Goal: Obtain resource: Download file/media

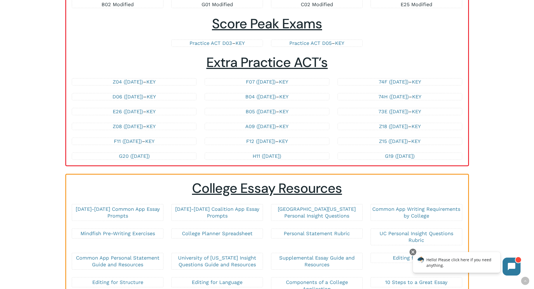
scroll to position [1103, 0]
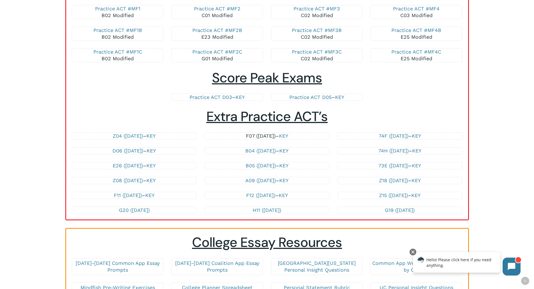
click at [261, 135] on link "F07 ([DATE])" at bounding box center [261, 136] width 30 height 6
click at [288, 138] on link "KEY" at bounding box center [283, 136] width 9 height 6
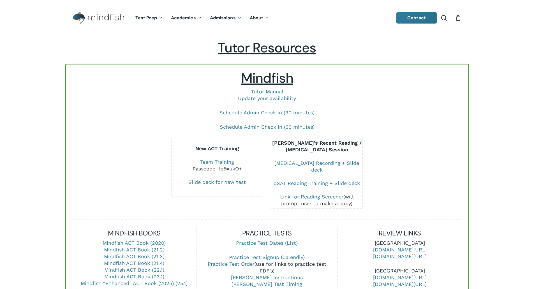
scroll to position [1103, 0]
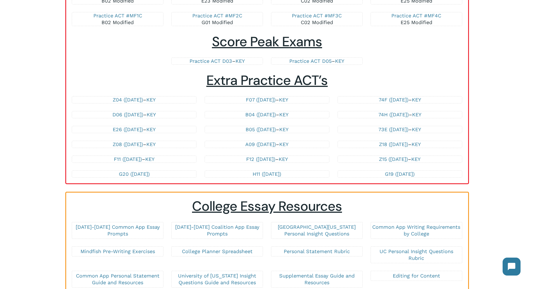
scroll to position [1140, 0]
click at [388, 143] on link "Z18 ([DATE])" at bounding box center [393, 144] width 29 height 6
click at [386, 160] on link "Z15 ([DATE])" at bounding box center [393, 159] width 29 height 6
click at [419, 159] on link "KEY" at bounding box center [416, 159] width 9 height 6
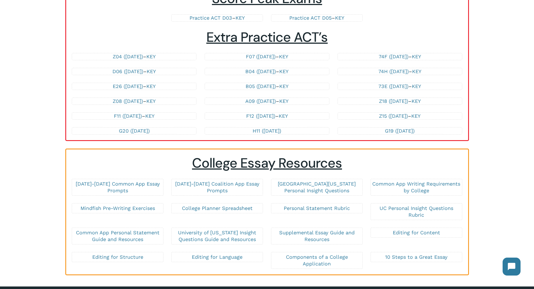
scroll to position [1183, 0]
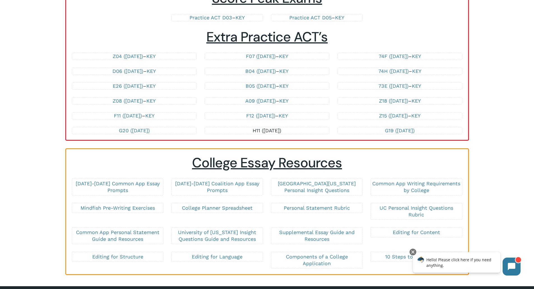
click at [281, 131] on link "H11 ([DATE])" at bounding box center [267, 131] width 29 height 6
click at [391, 133] on link "G19 ([DATE])" at bounding box center [400, 131] width 30 height 6
click at [113, 56] on link "Z04 ([DATE])" at bounding box center [128, 56] width 30 height 6
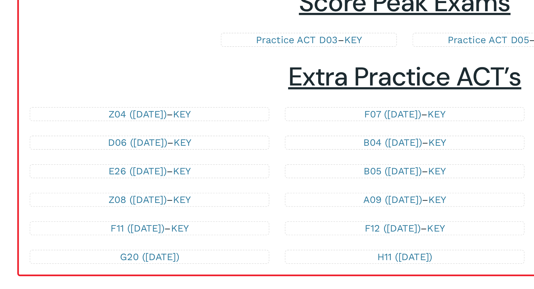
scroll to position [1179, 0]
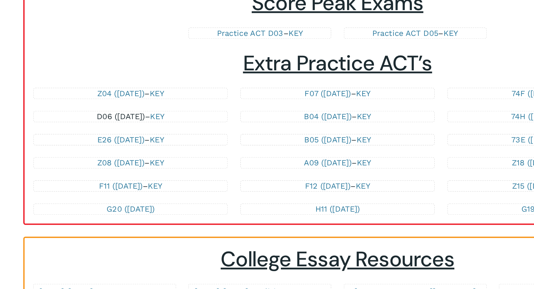
click at [137, 76] on link "D06 ([DATE])" at bounding box center [128, 75] width 31 height 6
click at [138, 90] on link "E26 ([DATE])" at bounding box center [128, 90] width 30 height 6
